Goal: Transaction & Acquisition: Subscribe to service/newsletter

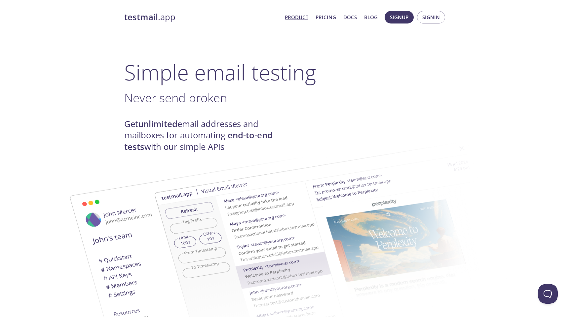
click at [298, 19] on link "Product" at bounding box center [296, 17] width 23 height 9
click at [396, 12] on button "Signup" at bounding box center [399, 17] width 29 height 13
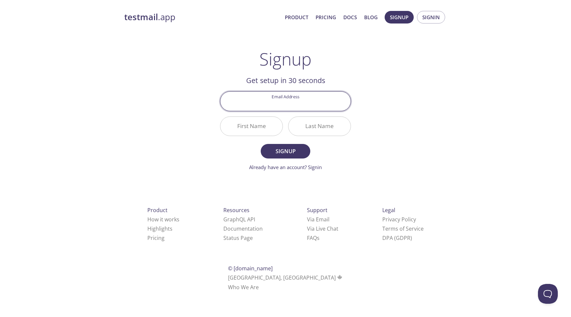
click at [295, 100] on input "Email Address" at bounding box center [286, 101] width 130 height 19
type input "[DOMAIN_NAME][EMAIL_ADDRESS][DOMAIN_NAME]"
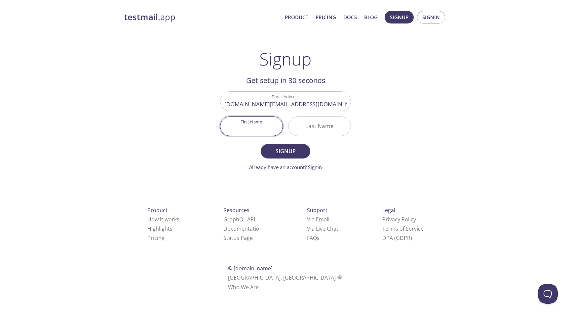
click at [259, 129] on input "First Name" at bounding box center [252, 126] width 62 height 19
type input "Developer"
type input "Edgeup"
click at [280, 148] on span "Signup" at bounding box center [285, 150] width 35 height 9
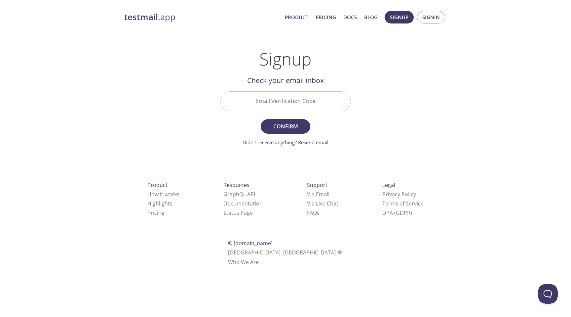
click at [295, 103] on input "Email Verification Code" at bounding box center [286, 101] width 130 height 19
paste input "AEW3BP4"
type input "AEW3BP4"
click at [292, 126] on span "Confirm" at bounding box center [285, 126] width 35 height 9
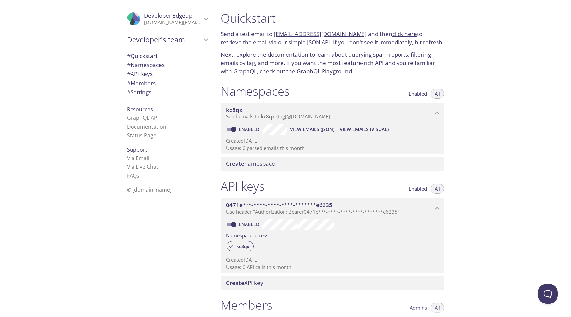
click at [267, 163] on span "Create namespace" at bounding box center [250, 164] width 49 height 8
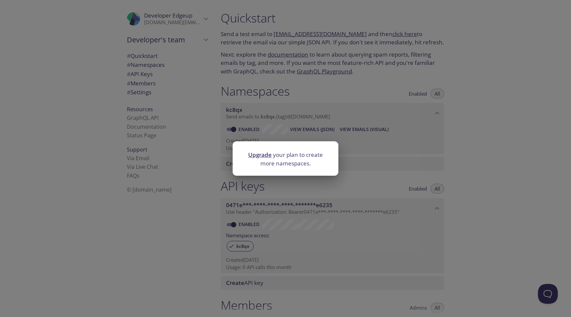
click at [368, 156] on div "Upgrade your plan to create more namespaces." at bounding box center [285, 158] width 571 height 317
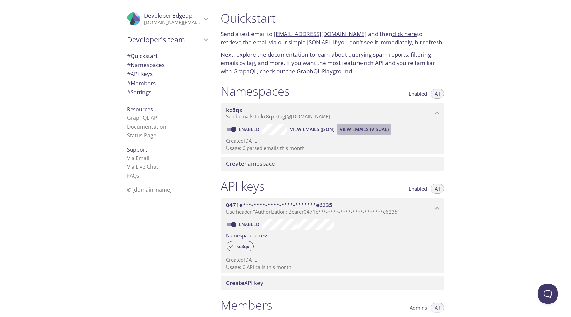
click at [346, 130] on span "View Emails (Visual)" at bounding box center [364, 129] width 49 height 8
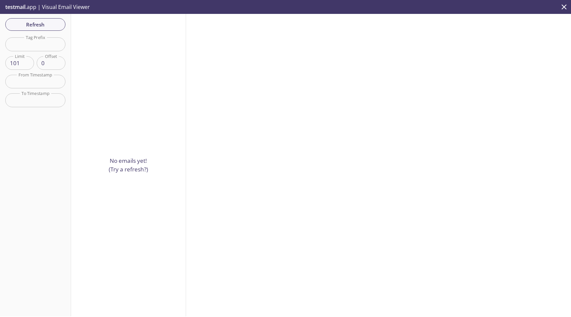
click at [28, 62] on input "101" at bounding box center [19, 63] width 29 height 14
click at [28, 62] on input "102" at bounding box center [19, 63] width 29 height 14
click at [28, 62] on input "103" at bounding box center [19, 63] width 29 height 14
click at [20, 64] on input "103" at bounding box center [19, 63] width 29 height 14
click at [20, 64] on input "100" at bounding box center [19, 63] width 29 height 14
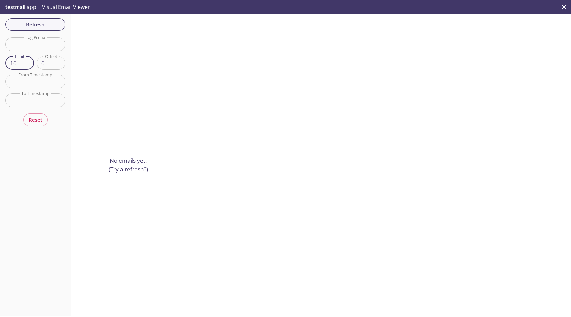
type input "1"
type input "100"
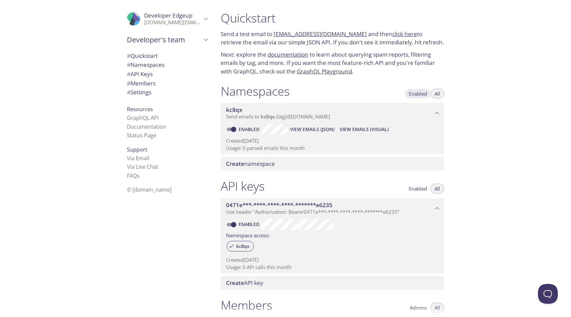
click at [413, 94] on span "Enabled" at bounding box center [418, 94] width 18 height 0
drag, startPoint x: 274, startPoint y: 32, endPoint x: 354, endPoint y: 37, distance: 80.9
click at [354, 37] on p "Send a test email to [EMAIL_ADDRESS][DOMAIN_NAME] and then click here to retrie…" at bounding box center [333, 38] width 224 height 17
click at [487, 150] on div "Quickstart Send a test email to [EMAIL_ADDRESS][DOMAIN_NAME] and then click her…" at bounding box center [394, 158] width 356 height 317
click at [373, 126] on span "View Emails (Visual)" at bounding box center [364, 129] width 49 height 8
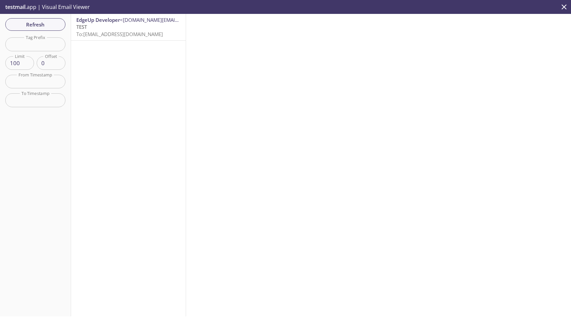
click at [161, 33] on p "TEST To: [EMAIL_ADDRESS][DOMAIN_NAME]" at bounding box center [128, 30] width 104 height 14
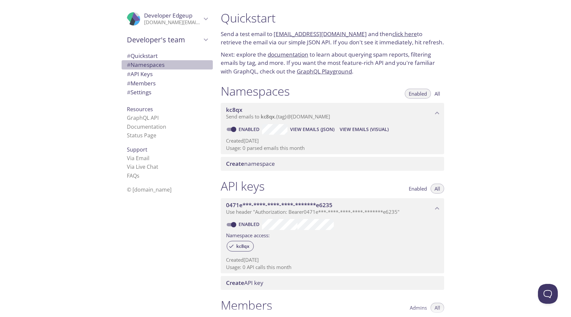
click at [153, 64] on span "# Namespaces" at bounding box center [146, 65] width 38 height 8
click at [360, 133] on span "View Emails (Visual)" at bounding box center [364, 129] width 49 height 8
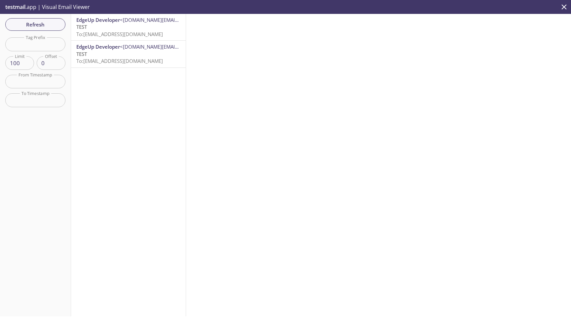
click at [136, 23] on span "<[DOMAIN_NAME][EMAIL_ADDRESS][DOMAIN_NAME]>" at bounding box center [182, 20] width 125 height 7
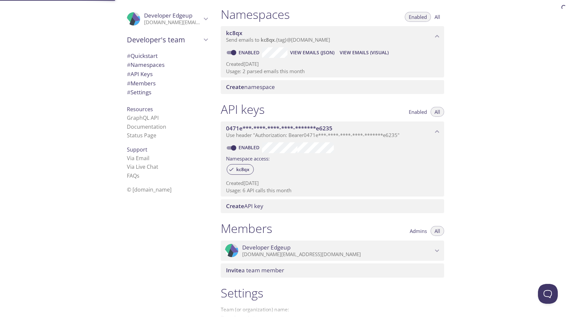
scroll to position [84, 0]
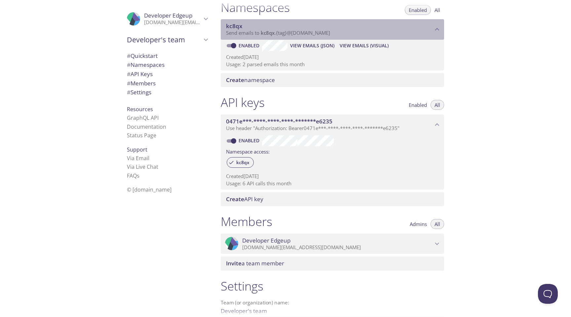
drag, startPoint x: 261, startPoint y: 32, endPoint x: 377, endPoint y: 20, distance: 116.4
click at [377, 20] on div "kc8qx Send emails to kc8qx . {tag} @[DOMAIN_NAME]" at bounding box center [333, 29] width 224 height 21
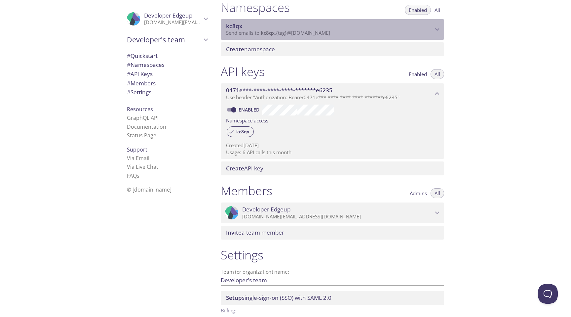
click at [437, 27] on icon "kc8qx namespace" at bounding box center [437, 29] width 9 height 9
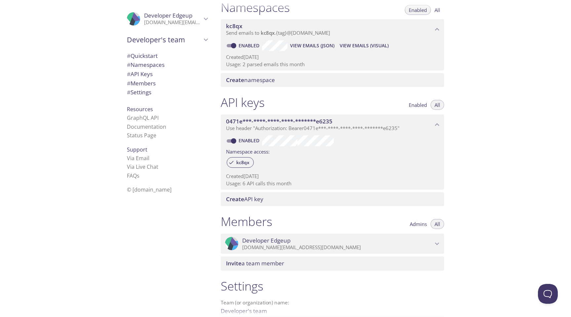
scroll to position [153, 0]
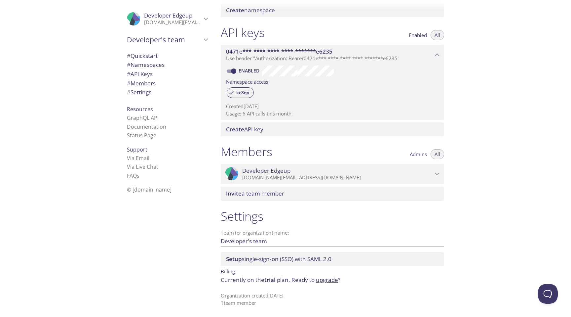
click at [323, 282] on link "upgrade" at bounding box center [327, 280] width 22 height 8
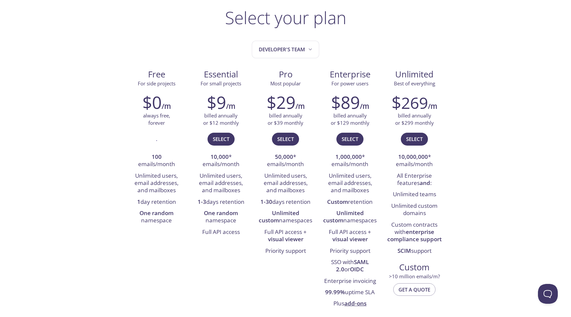
scroll to position [47, 0]
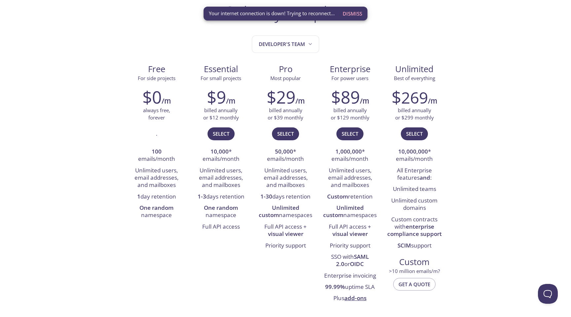
click at [357, 14] on span "Dismiss" at bounding box center [353, 13] width 20 height 9
